Goal: Navigation & Orientation: Find specific page/section

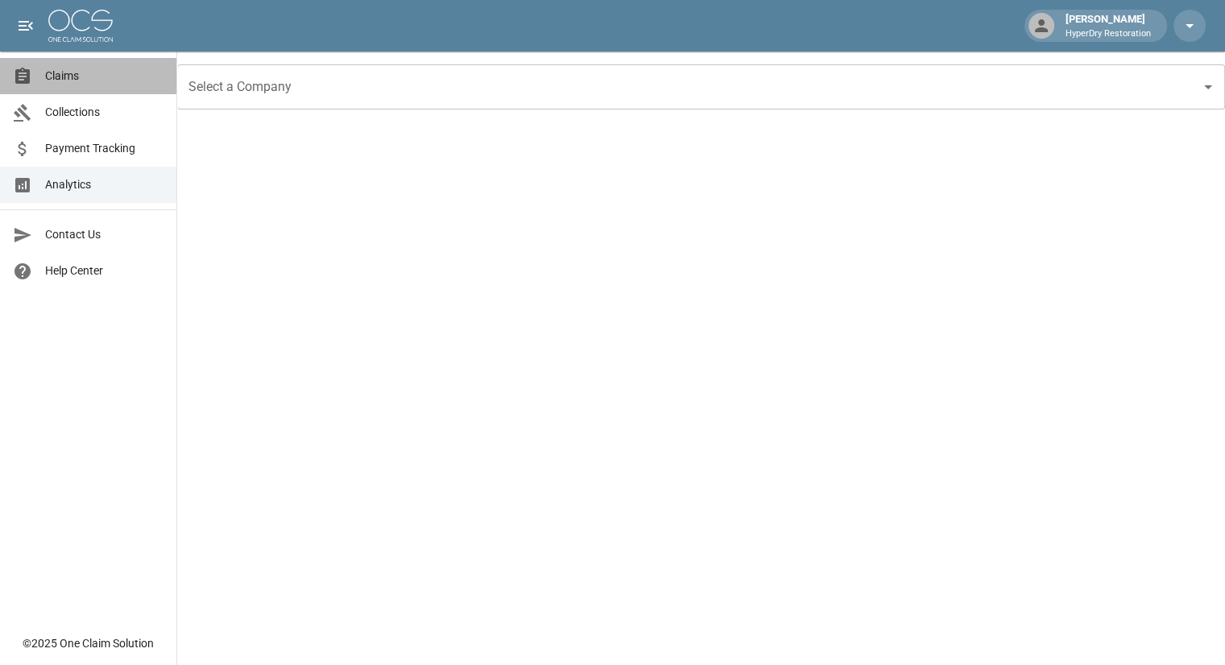
click at [76, 75] on span "Claims" at bounding box center [104, 76] width 118 height 17
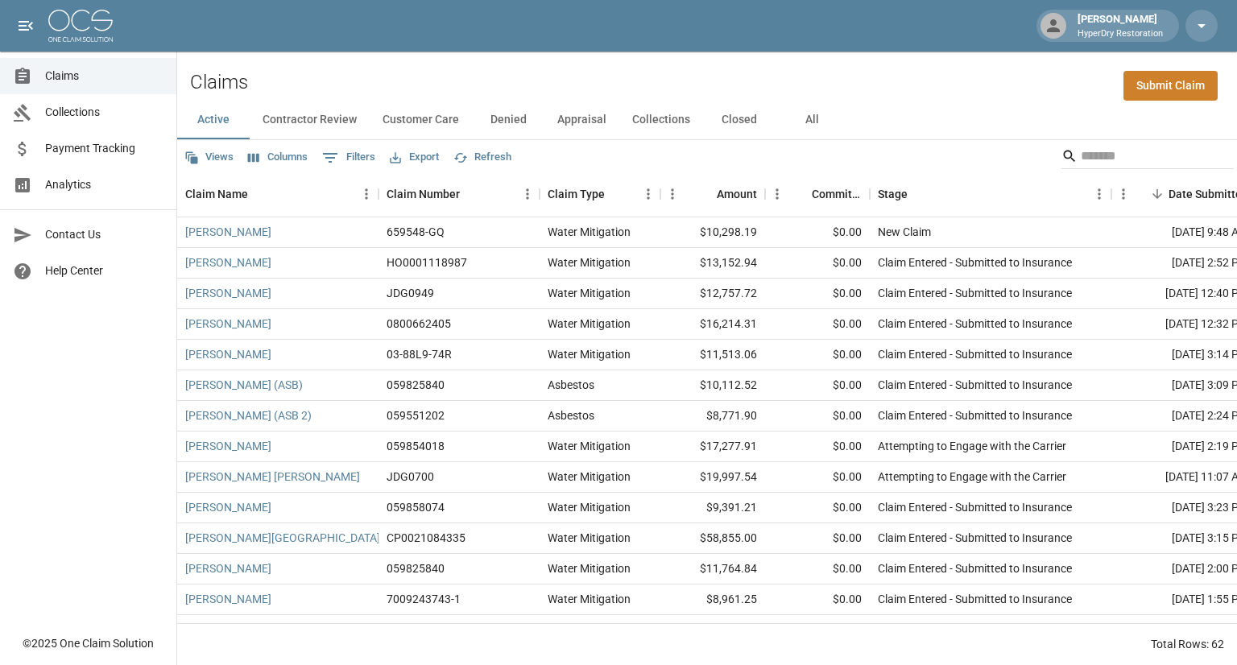
click at [807, 117] on button "All" at bounding box center [811, 120] width 72 height 39
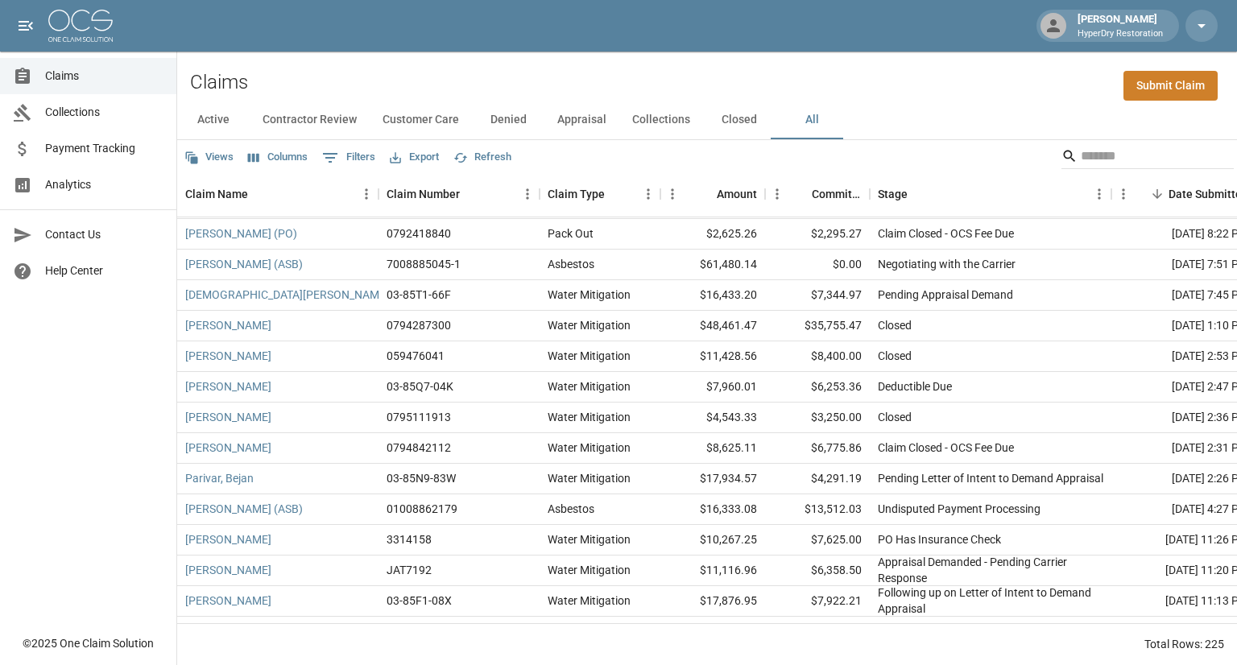
scroll to position [2232, 0]
click at [428, 120] on button "Customer Care" at bounding box center [421, 120] width 102 height 39
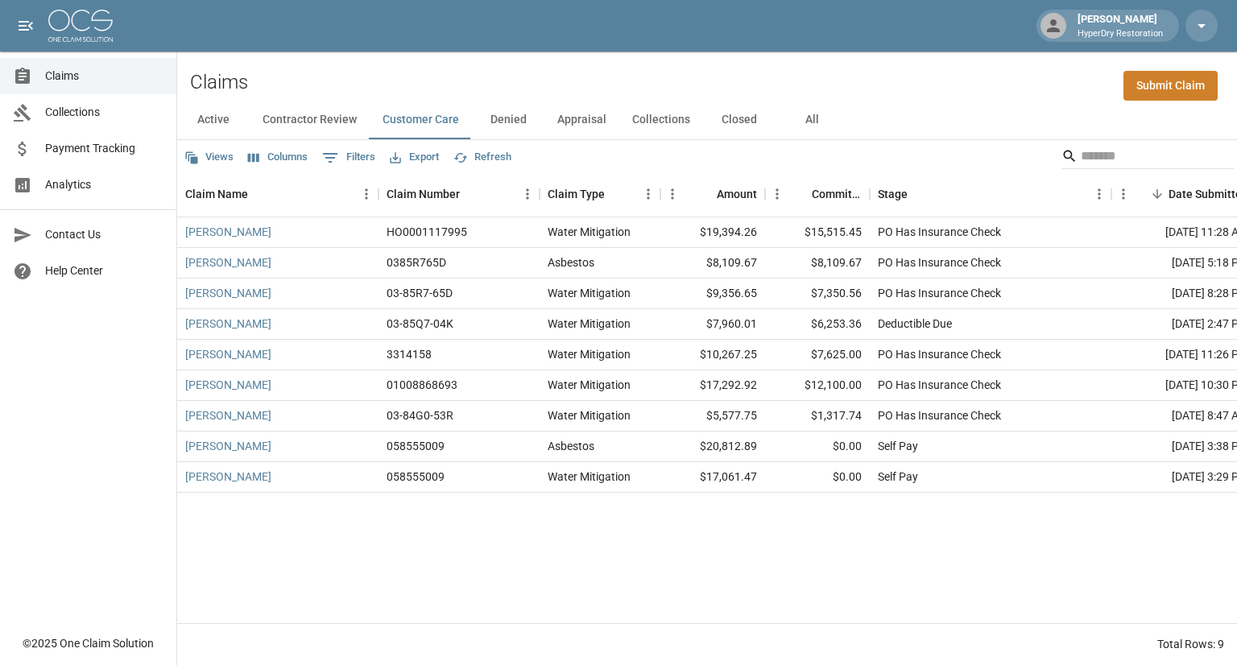
click at [336, 118] on button "Contractor Review" at bounding box center [310, 120] width 120 height 39
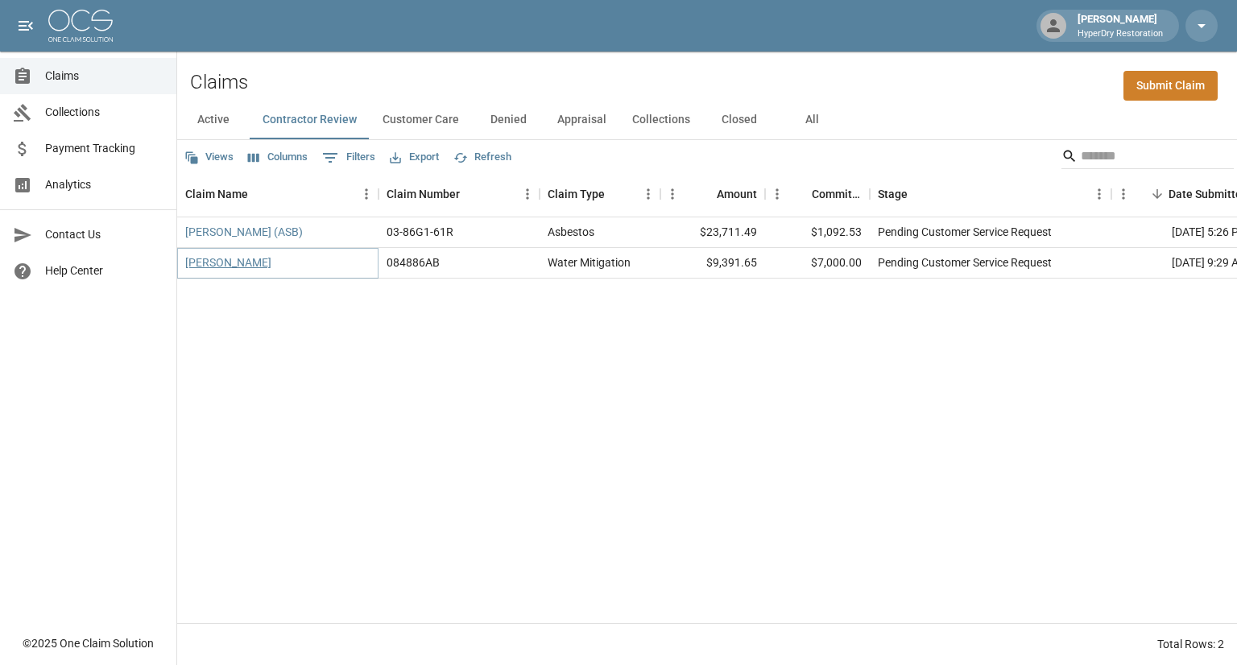
click at [238, 262] on link "[PERSON_NAME]" at bounding box center [228, 262] width 86 height 16
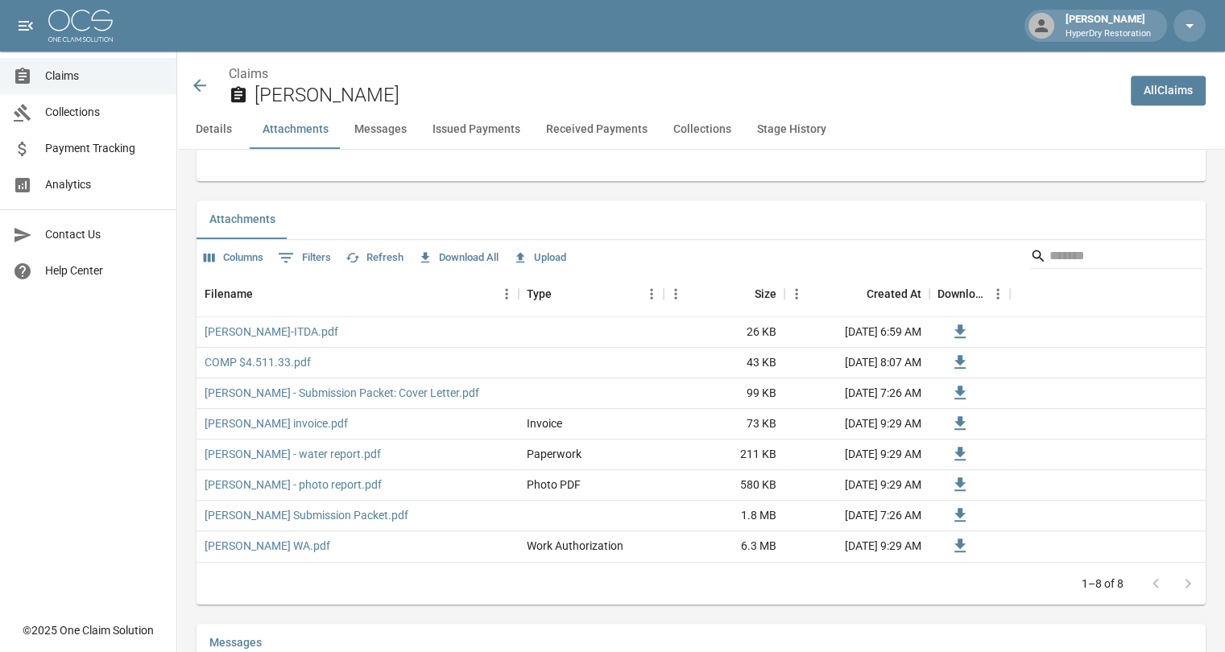
scroll to position [884, 0]
click at [292, 333] on link "[PERSON_NAME]-ITDA.pdf" at bounding box center [272, 333] width 134 height 16
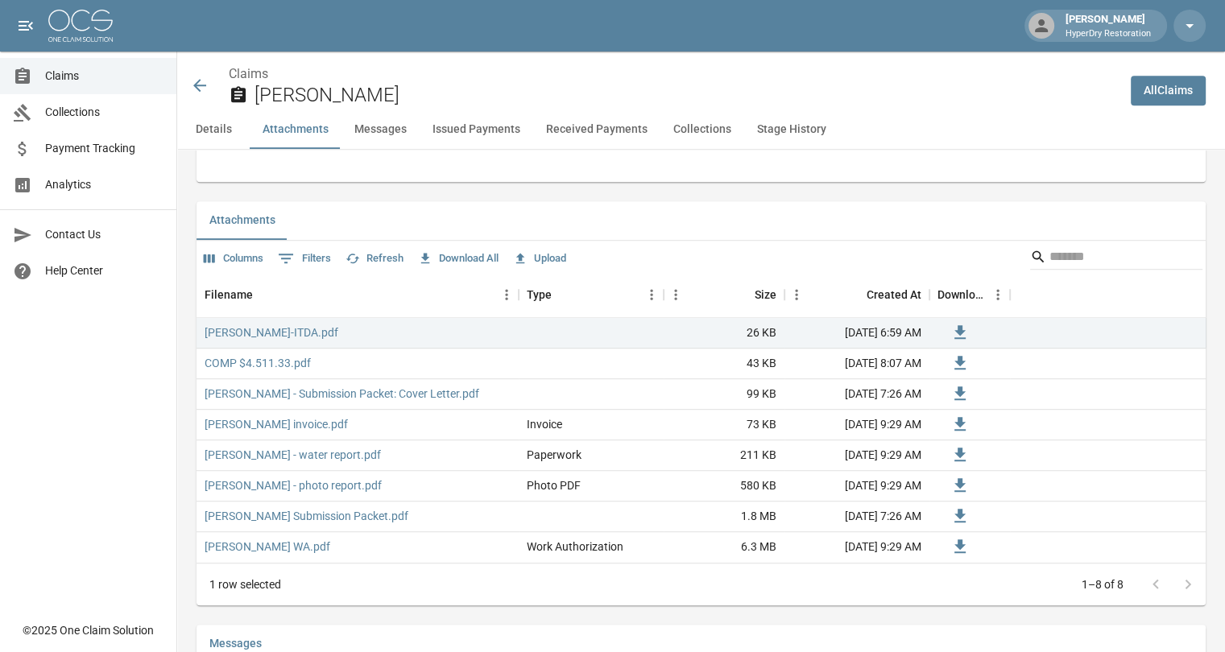
click at [200, 87] on icon at bounding box center [199, 85] width 19 height 19
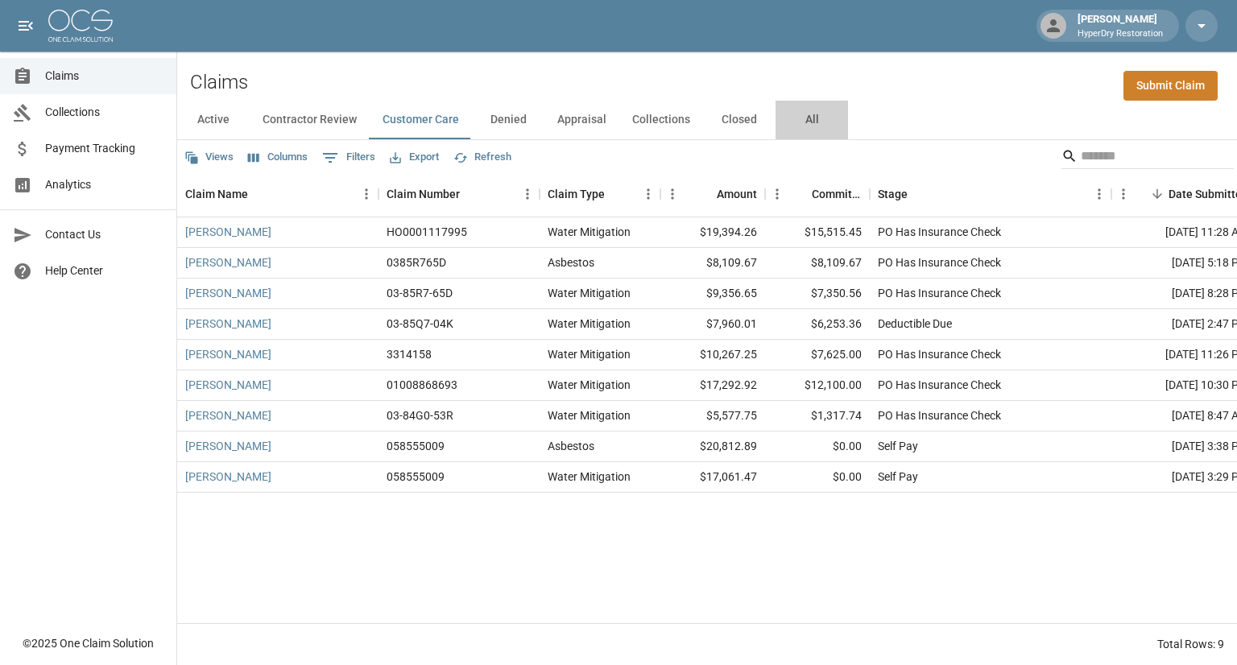
click at [805, 123] on button "All" at bounding box center [811, 120] width 72 height 39
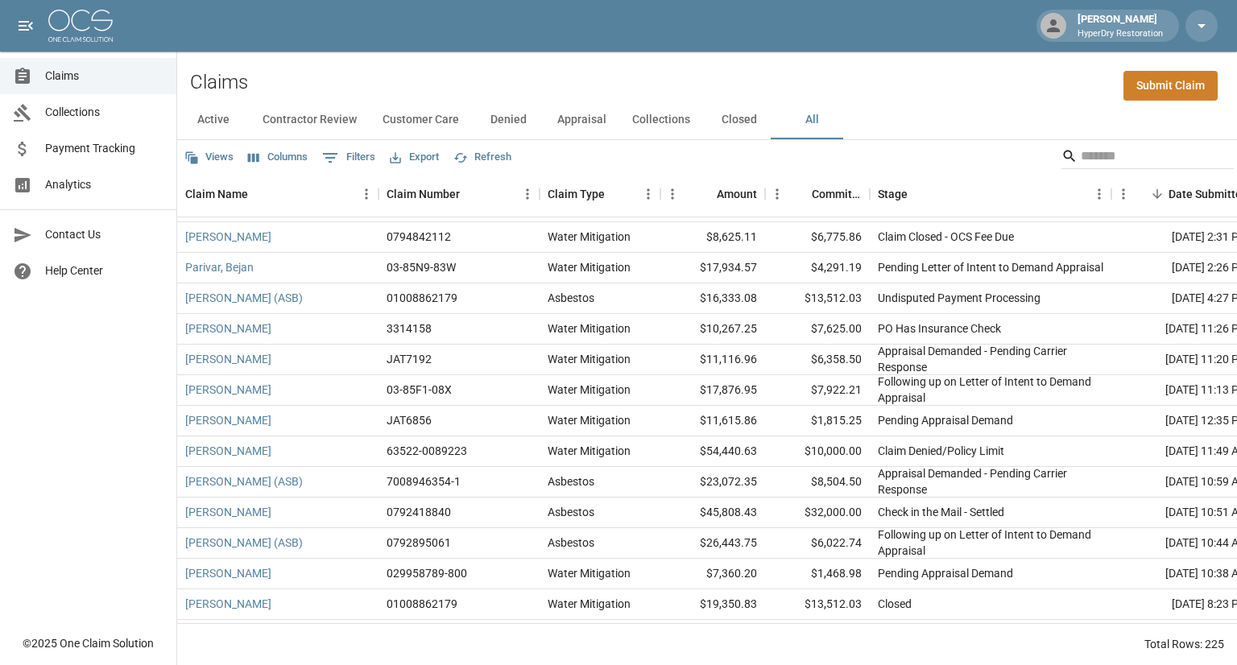
scroll to position [2444, 0]
click at [223, 118] on button "Active" at bounding box center [213, 120] width 72 height 39
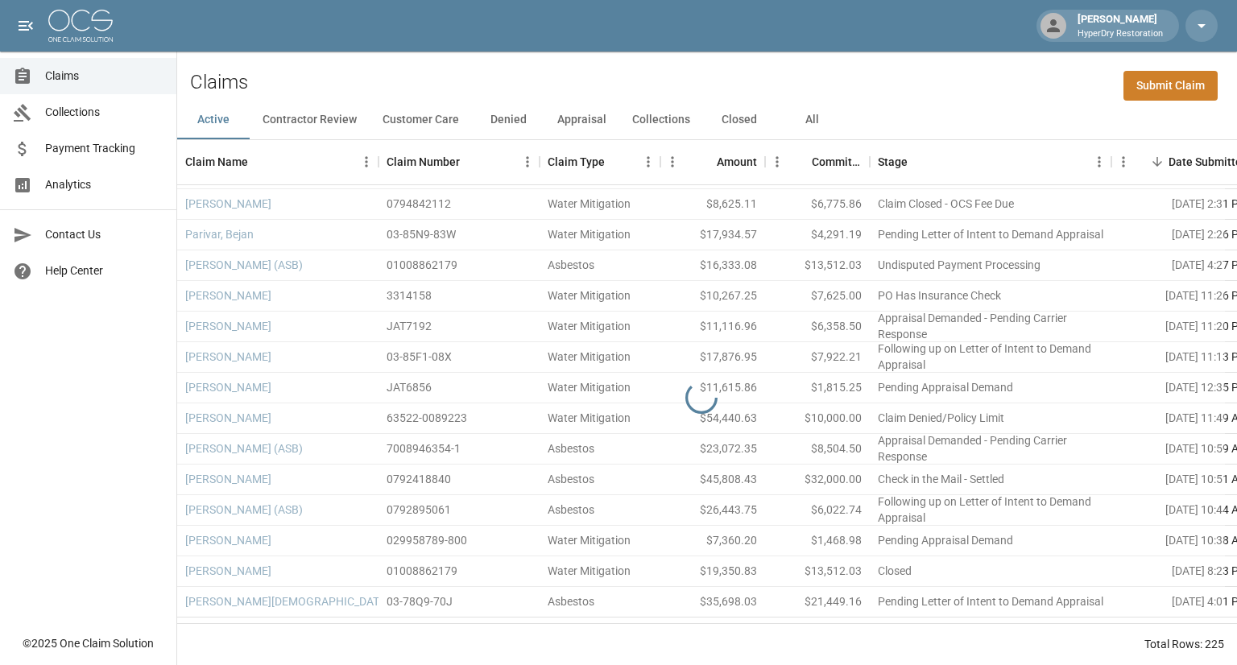
scroll to position [1504, 0]
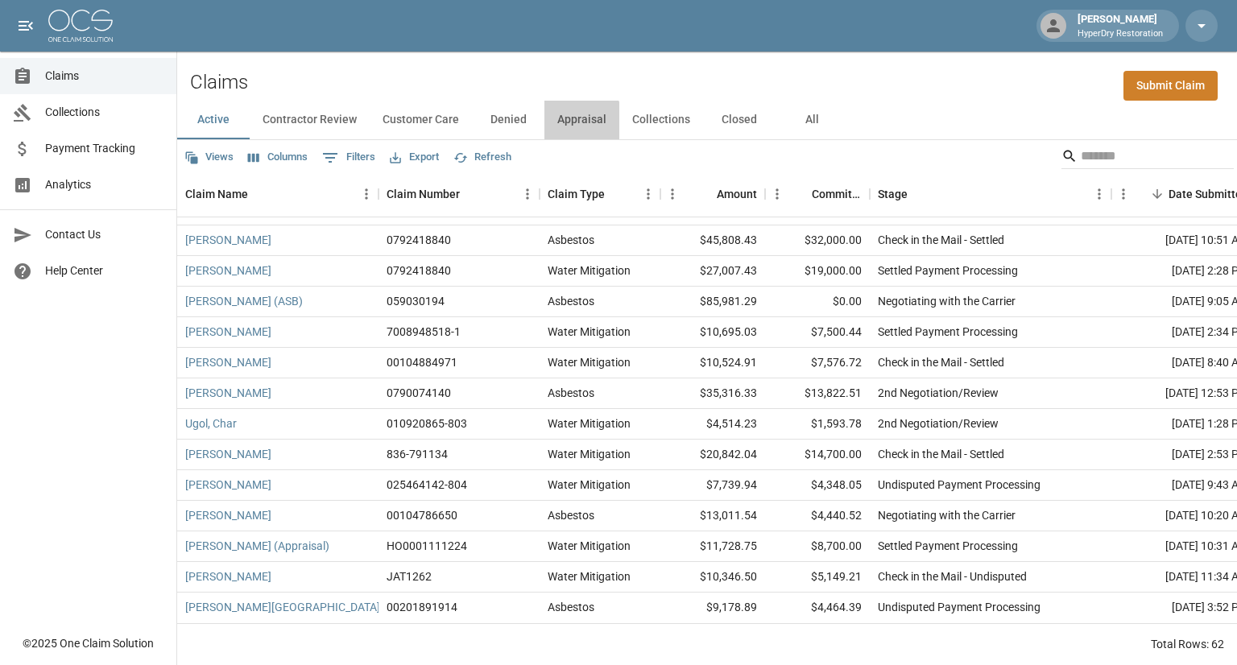
click at [561, 122] on button "Appraisal" at bounding box center [581, 120] width 75 height 39
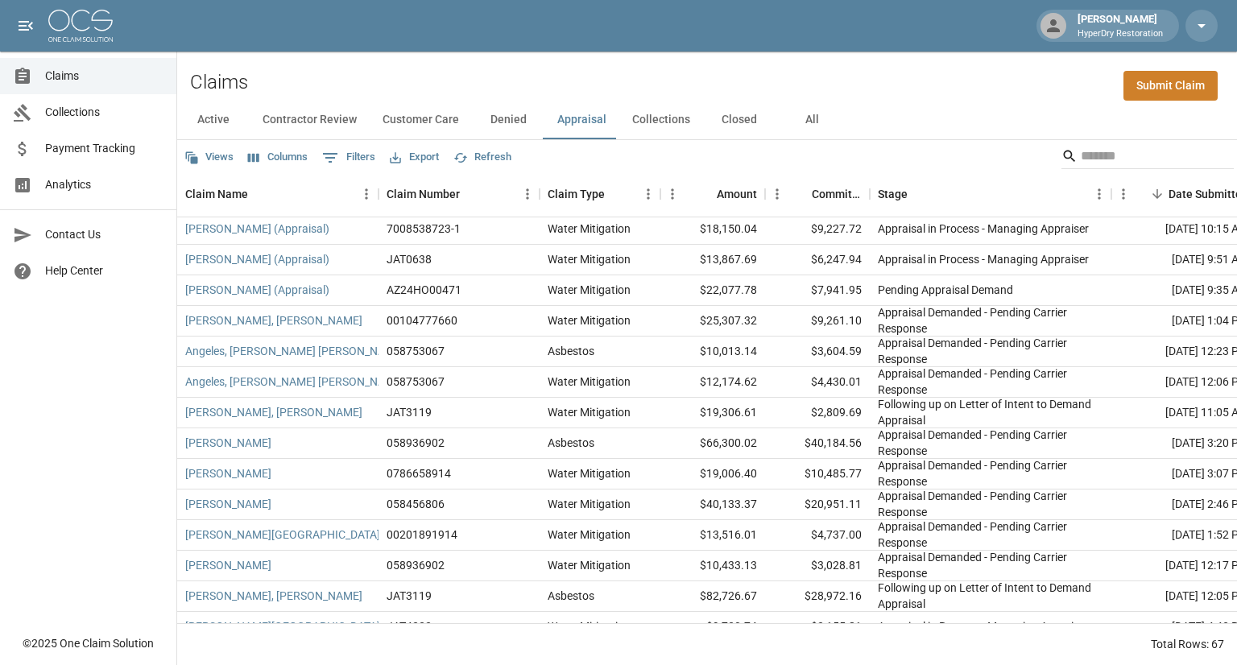
scroll to position [1504, 0]
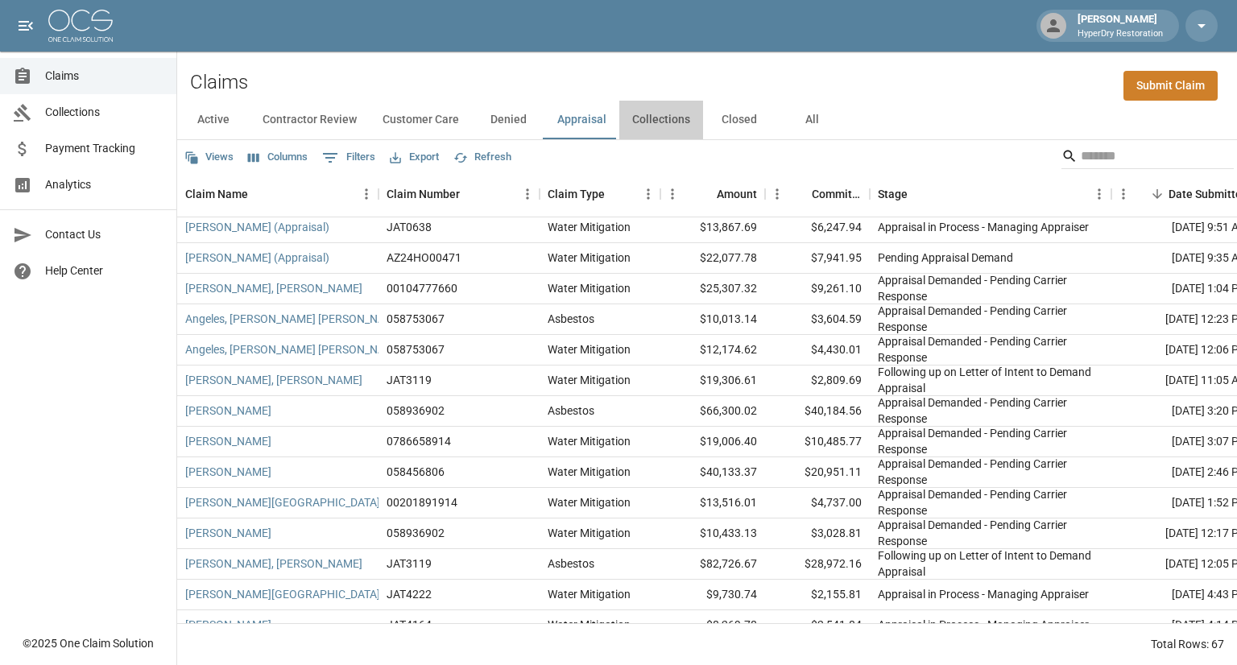
click at [666, 132] on button "Collections" at bounding box center [661, 120] width 84 height 39
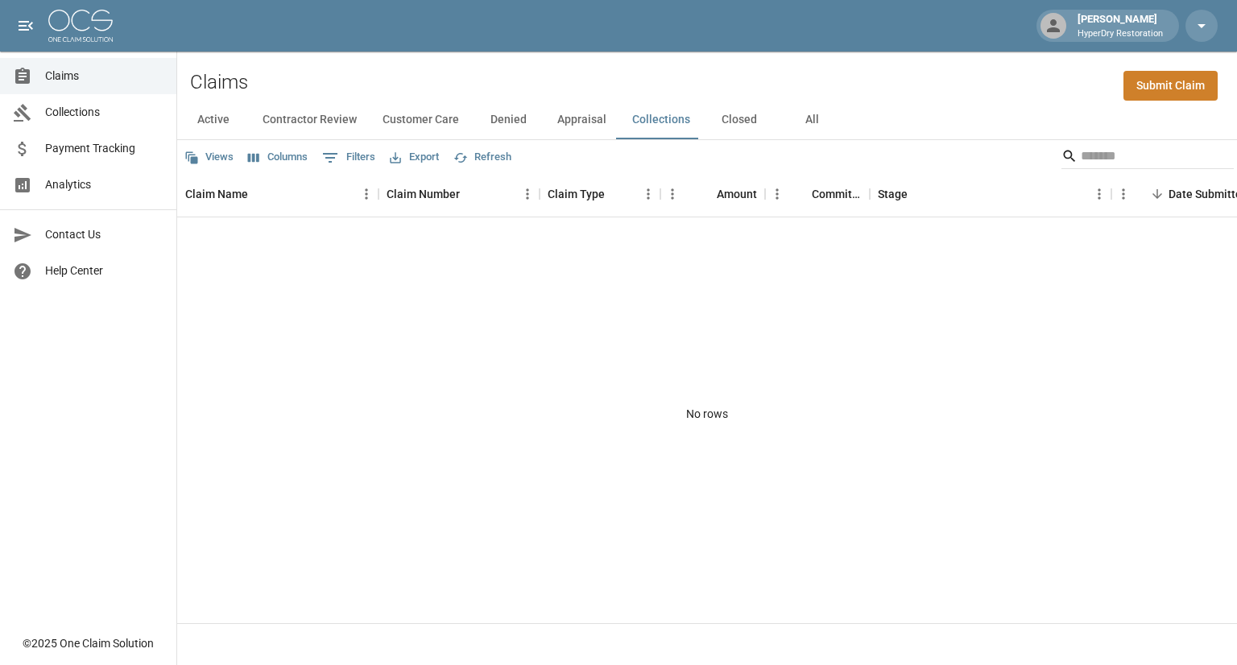
click at [104, 110] on span "Collections" at bounding box center [104, 112] width 118 height 17
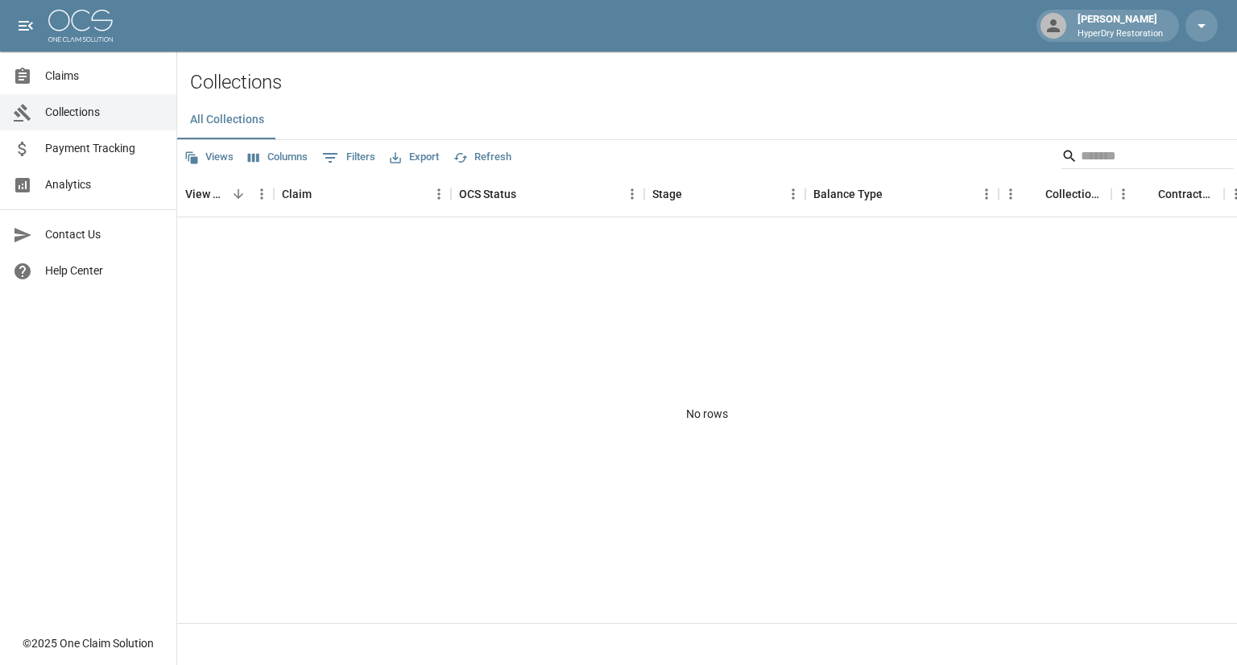
click at [90, 189] on span "Analytics" at bounding box center [104, 184] width 118 height 17
